Goal: Task Accomplishment & Management: Use online tool/utility

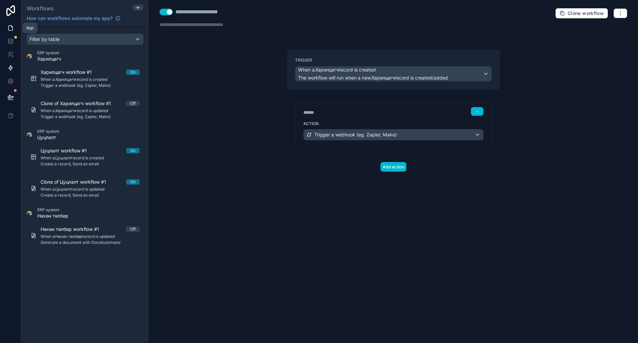
click at [16, 28] on link at bounding box center [10, 27] width 21 height 13
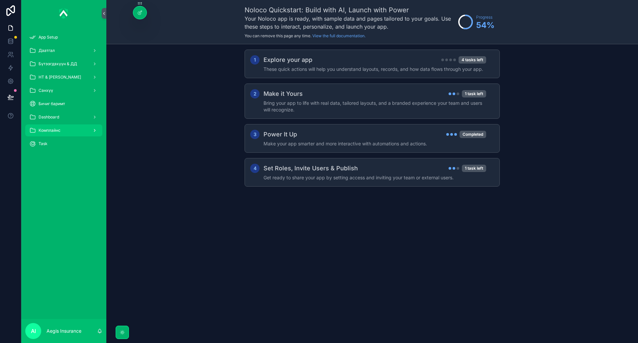
click at [68, 127] on div "Комплайнс" at bounding box center [63, 130] width 69 height 11
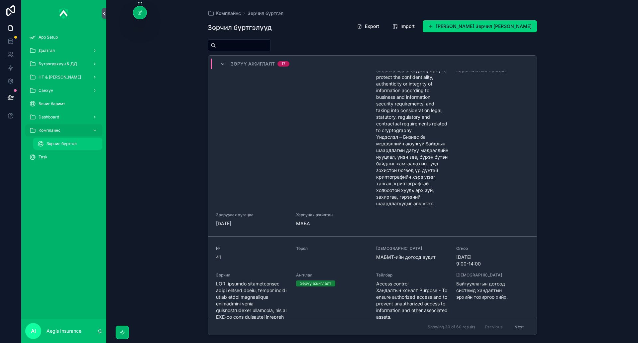
click at [55, 143] on span "Зөрчил бүртгэл" at bounding box center [62, 143] width 30 height 5
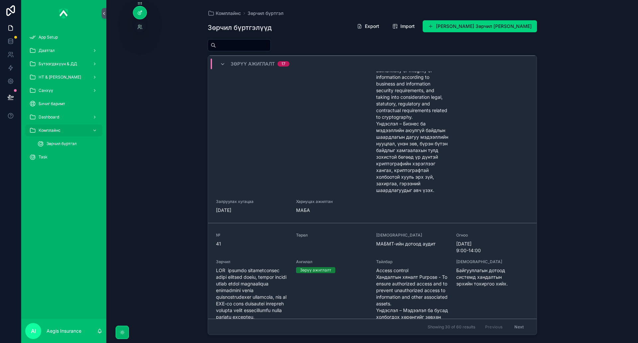
click at [143, 17] on div at bounding box center [139, 12] width 13 height 13
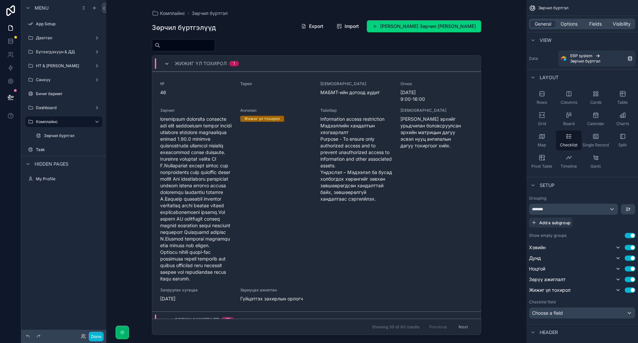
click at [167, 64] on icon "scrollable content" at bounding box center [166, 63] width 5 height 5
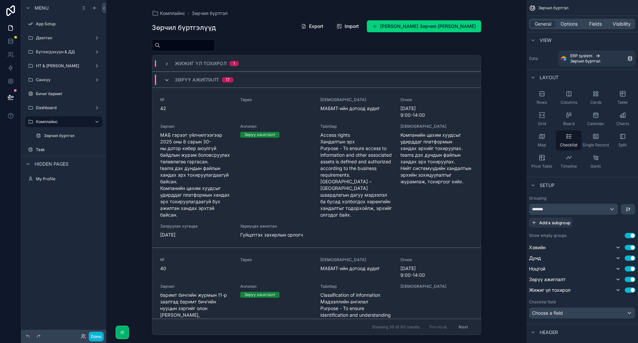
click at [166, 78] on icon "scrollable content" at bounding box center [166, 79] width 5 height 5
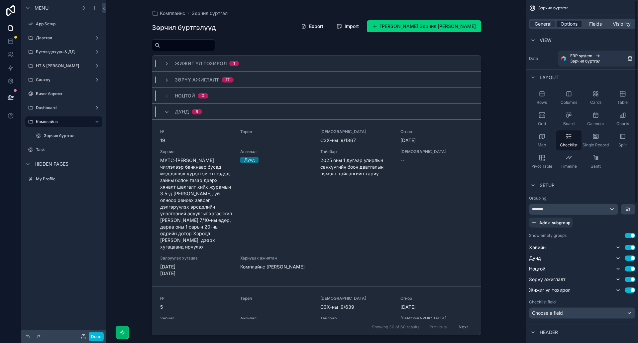
click at [566, 25] on span "Options" at bounding box center [569, 24] width 17 height 7
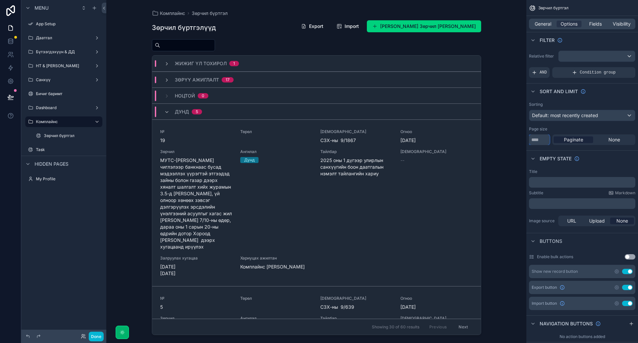
click at [539, 142] on input "**" at bounding box center [539, 139] width 21 height 11
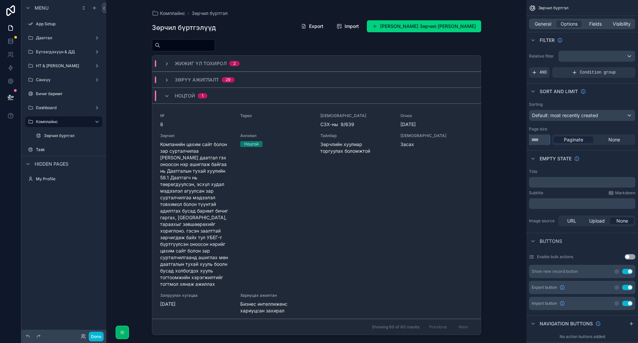
type input "***"
click at [514, 80] on div "Комплайнс Зөрчил бүртгэл Зөрчил бүртгэлүүд Export Import Шинэ Зөрчил бүртгэл нэ…" at bounding box center [316, 171] width 420 height 343
click at [166, 99] on div "Ноцтой 1" at bounding box center [185, 95] width 43 height 11
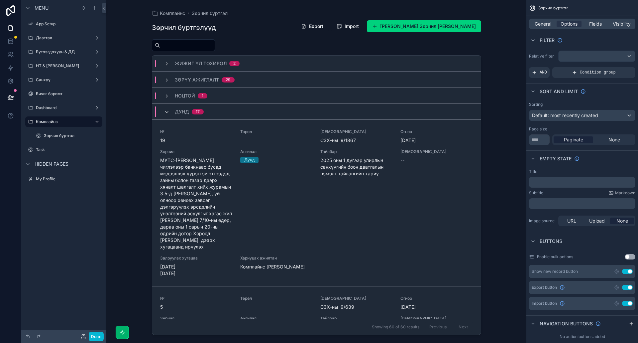
click at [165, 113] on icon "scrollable content" at bounding box center [166, 111] width 5 height 5
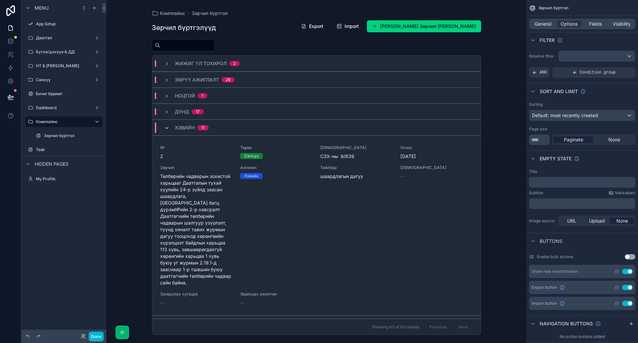
click at [167, 127] on icon "scrollable content" at bounding box center [166, 127] width 5 height 5
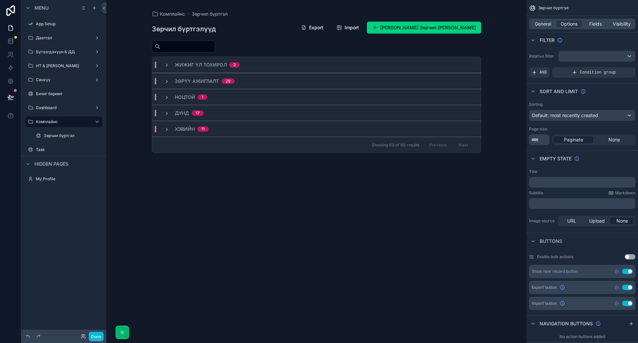
click at [325, 224] on div "Зөрчил бүртгэлүүд Export Import Шинэ Зөрчил бүртгэл нэмэх Жижиг үл тохирол 2 Зө…" at bounding box center [316, 175] width 329 height 317
click at [169, 65] on icon "scrollable content" at bounding box center [166, 64] width 5 height 5
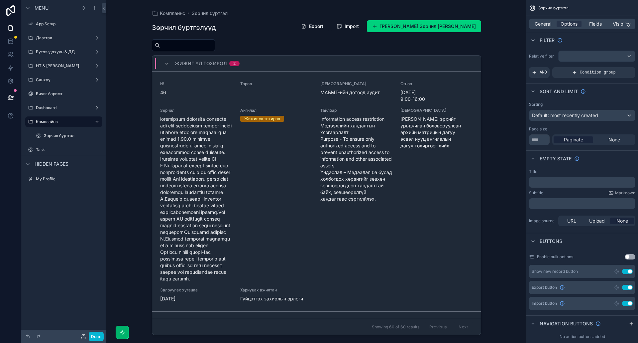
click at [499, 120] on div "Комплайнс Зөрчил бүртгэл Зөрчил бүртгэлүүд Export Import Шинэ Зөрчил бүртгэл нэ…" at bounding box center [316, 171] width 420 height 343
click at [497, 127] on div "Комплайнс Зөрчил бүртгэл Зөрчил бүртгэлүүд Export Import Шинэ Зөрчил бүртгэл нэ…" at bounding box center [316, 171] width 420 height 343
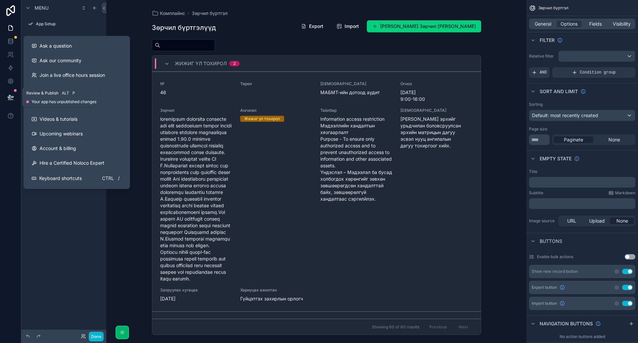
click at [6, 100] on button at bounding box center [10, 97] width 15 height 19
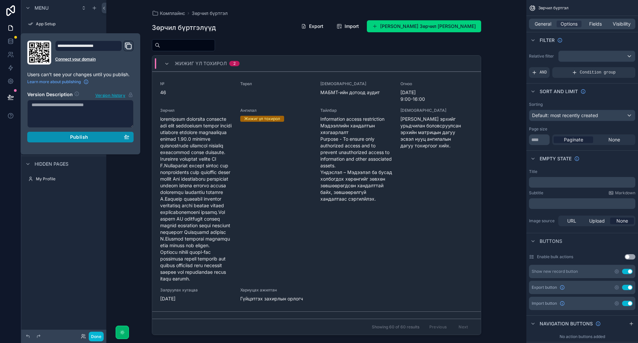
click at [66, 138] on div "Publish" at bounding box center [81, 137] width 98 height 6
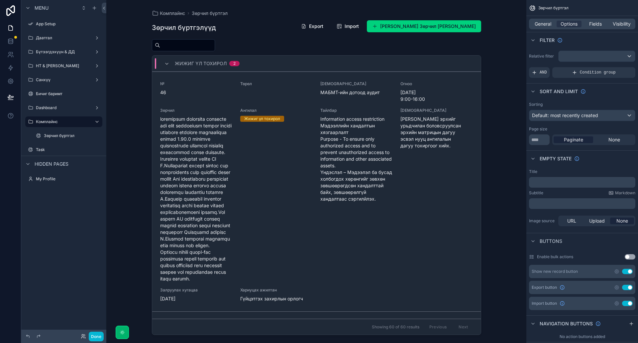
click at [129, 17] on div "Комплайнс Зөрчил бүртгэл Зөрчил бүртгэлүүд Export Import Шинэ Зөрчил бүртгэл нэ…" at bounding box center [316, 171] width 420 height 343
